Goal: Transaction & Acquisition: Obtain resource

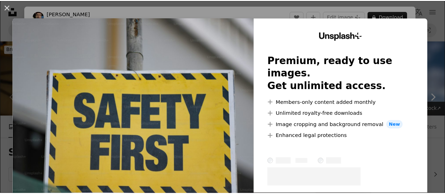
scroll to position [141, 0]
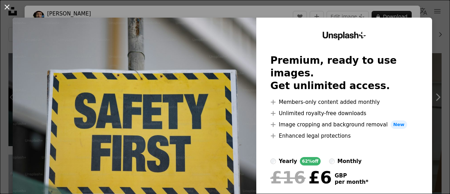
click at [5, 7] on button "An X shape" at bounding box center [7, 7] width 8 height 8
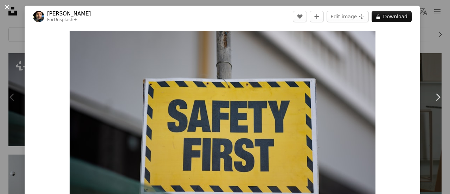
click at [5, 6] on button "An X shape" at bounding box center [7, 7] width 8 height 8
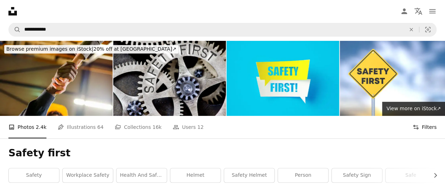
click at [432, 126] on button "Filters Filters" at bounding box center [425, 127] width 24 height 23
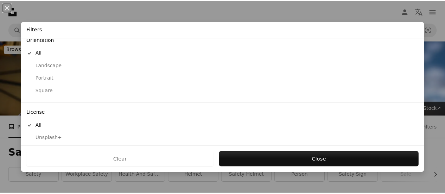
scroll to position [84, 0]
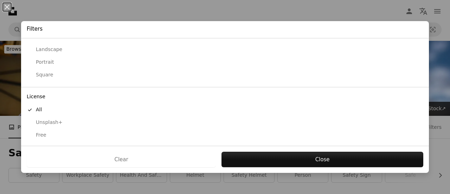
click at [42, 132] on div "Free" at bounding box center [225, 135] width 397 height 7
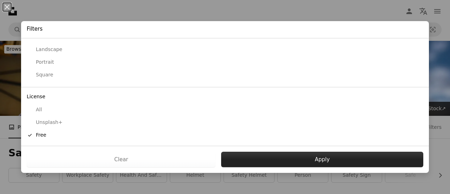
click at [242, 157] on button "Apply" at bounding box center [322, 159] width 202 height 15
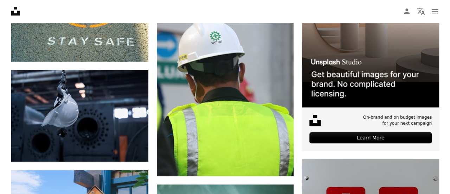
scroll to position [211, 0]
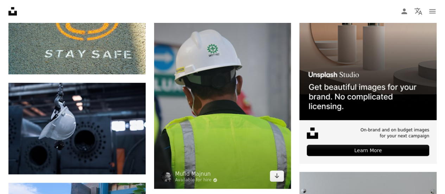
click at [209, 80] on img at bounding box center [222, 86] width 137 height 206
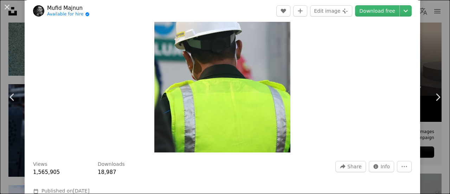
scroll to position [35, 0]
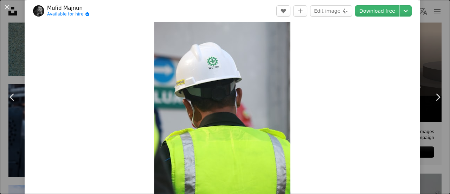
click at [210, 100] on img "Zoom in on this image" at bounding box center [222, 98] width 136 height 204
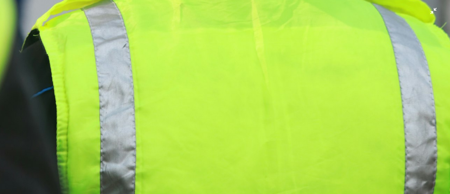
scroll to position [465, 0]
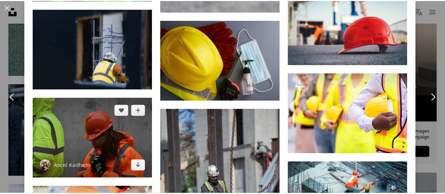
scroll to position [933, 0]
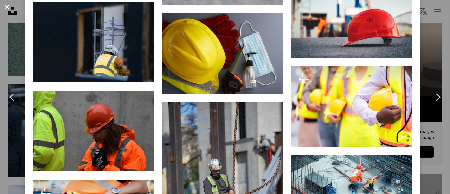
click at [9, 7] on button "An X shape" at bounding box center [7, 7] width 8 height 8
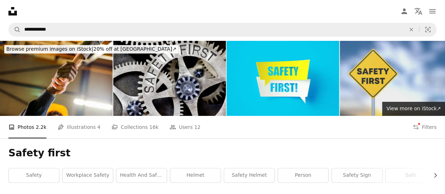
click at [393, 71] on img at bounding box center [396, 78] width 113 height 75
